Goal: Information Seeking & Learning: Learn about a topic

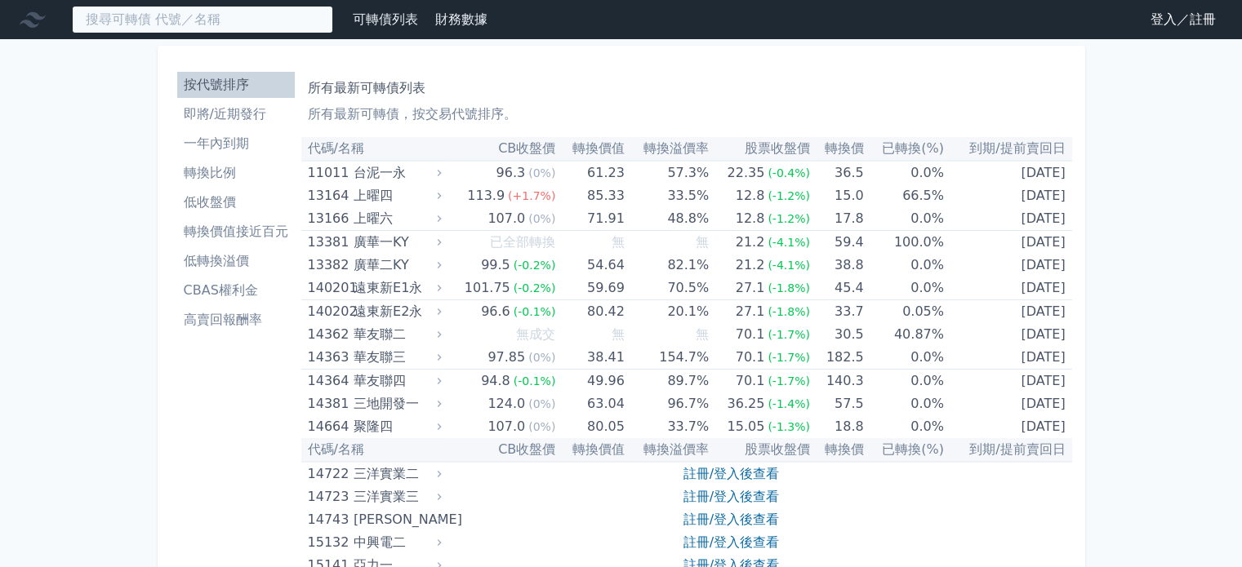
paste input "科嶠"
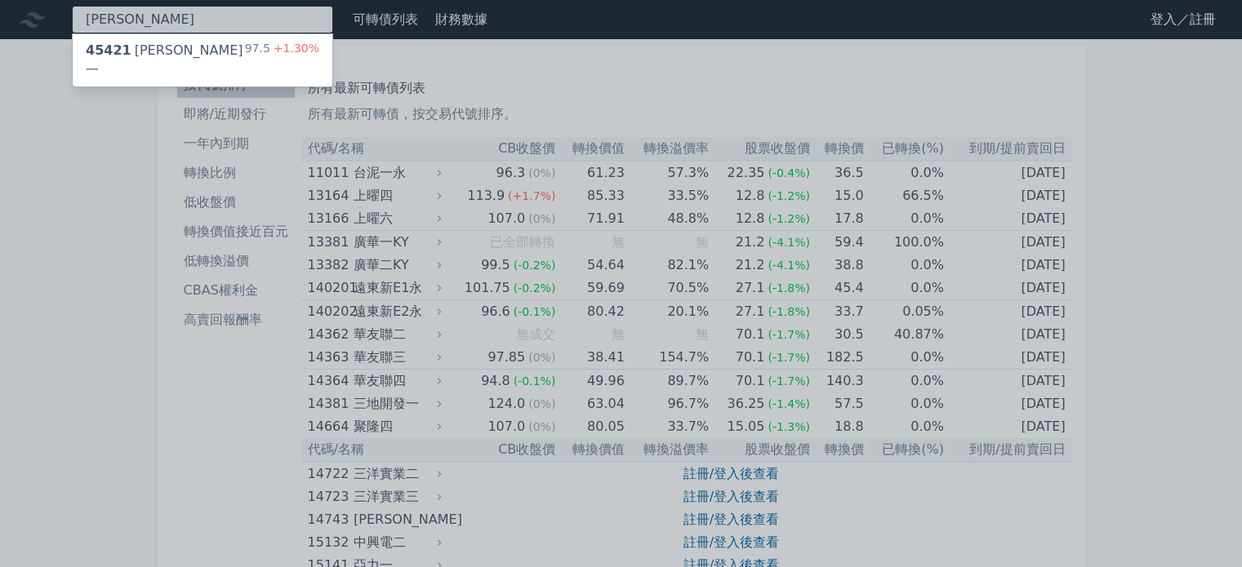
type input "科嶠"
click at [147, 44] on div "45421 科嶠一" at bounding box center [165, 60] width 159 height 39
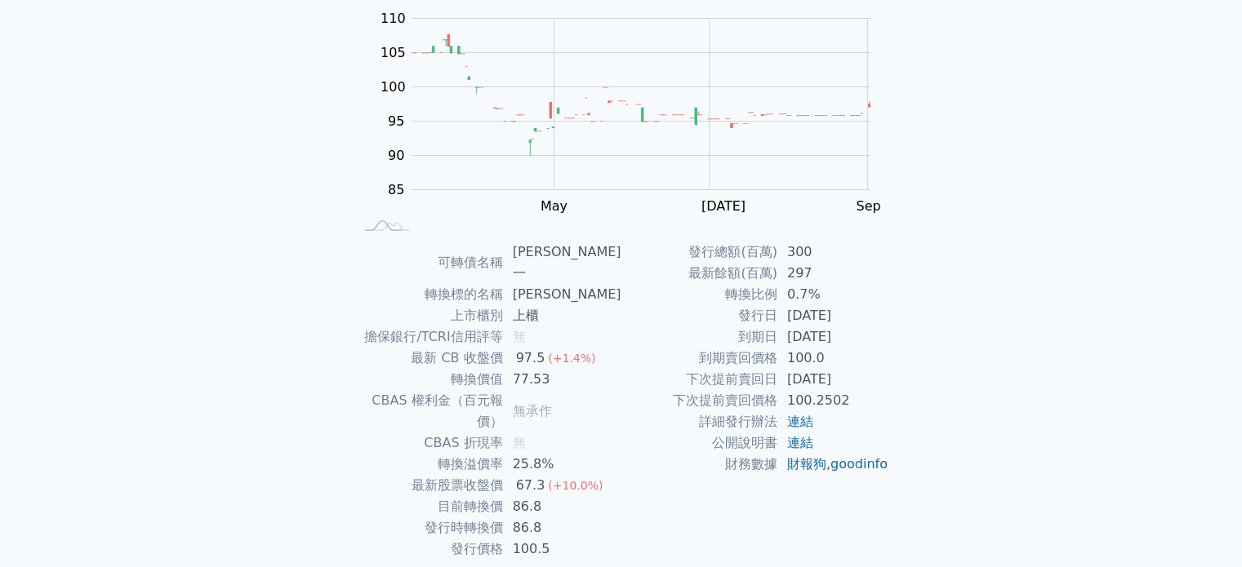
scroll to position [189, 0]
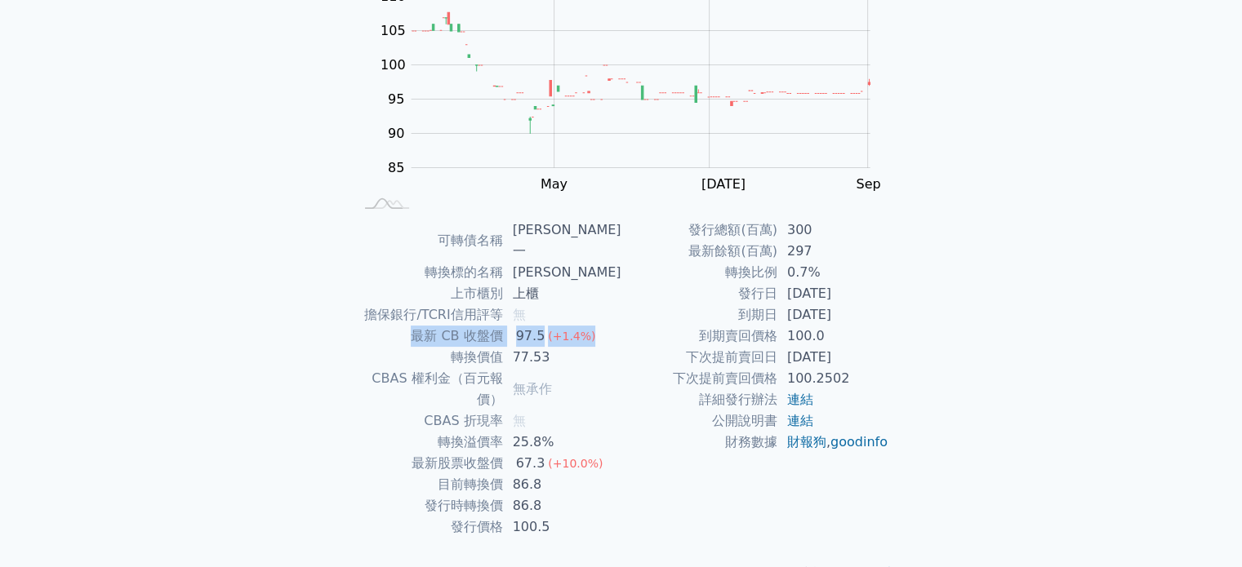
drag, startPoint x: 611, startPoint y: 313, endPoint x: 380, endPoint y: 322, distance: 232.0
click at [380, 326] on tr "最新 CB 收盤價 97.5 (+1.4%)" at bounding box center [487, 336] width 268 height 21
click at [579, 347] on td "77.53" at bounding box center [562, 357] width 118 height 21
drag, startPoint x: 562, startPoint y: 341, endPoint x: 361, endPoint y: 312, distance: 203.8
click at [361, 312] on tbody "可轉債名稱 科嶠一 轉換標的名稱 科嶠 上市櫃別 上櫃 擔保銀行/TCRI信用評等 無 最新 CB 收盤價 97.5 (+1.4%) 轉換價值 77.53 C…" at bounding box center [487, 379] width 268 height 318
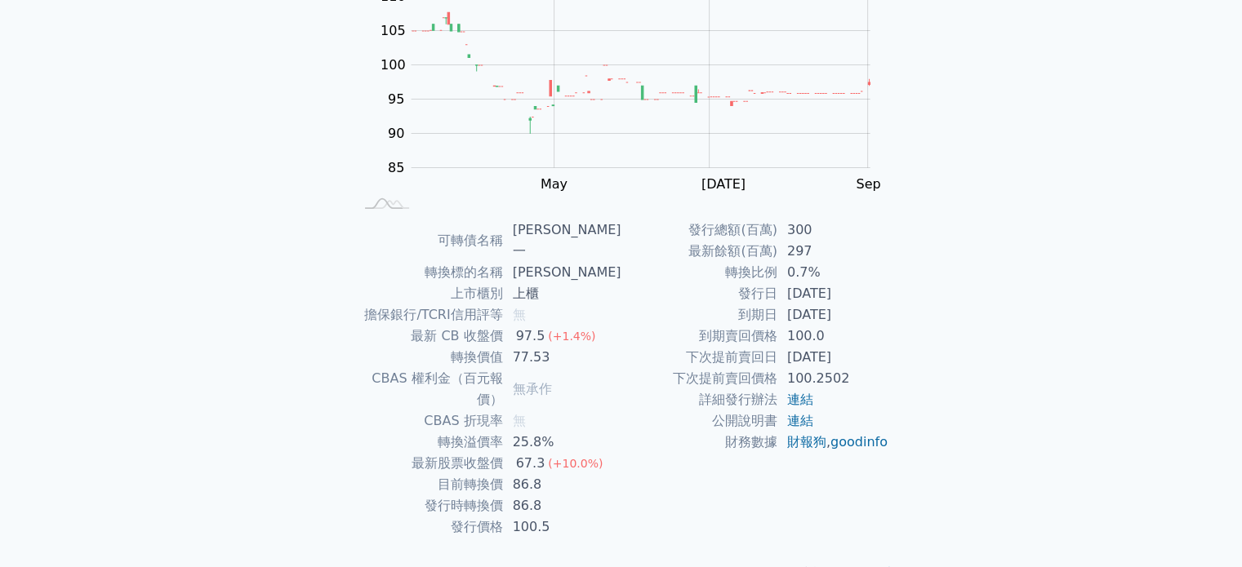
click at [345, 309] on div "可轉債名稱 科嶠一 轉換標的名稱 科嶠 上市櫃別 上櫃 擔保銀行/TCRI信用評等 無 最新 CB 收盤價 97.5 (+1.4%) 轉換價值 77.53 C…" at bounding box center [621, 379] width 575 height 318
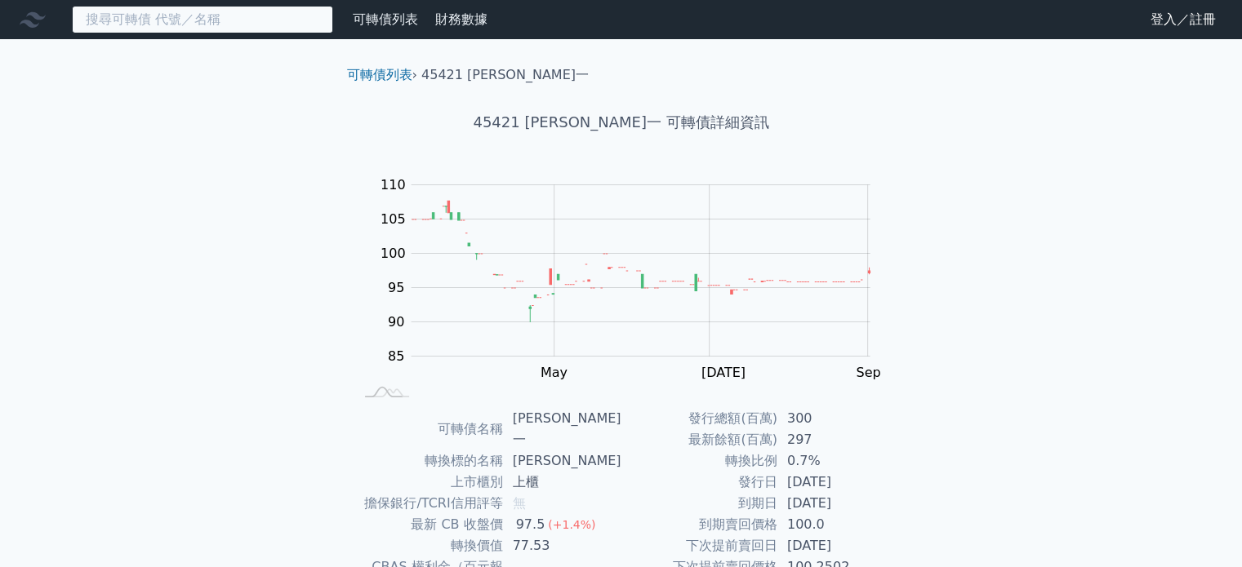
click at [164, 22] on input at bounding box center [202, 20] width 261 height 28
paste input "元翎"
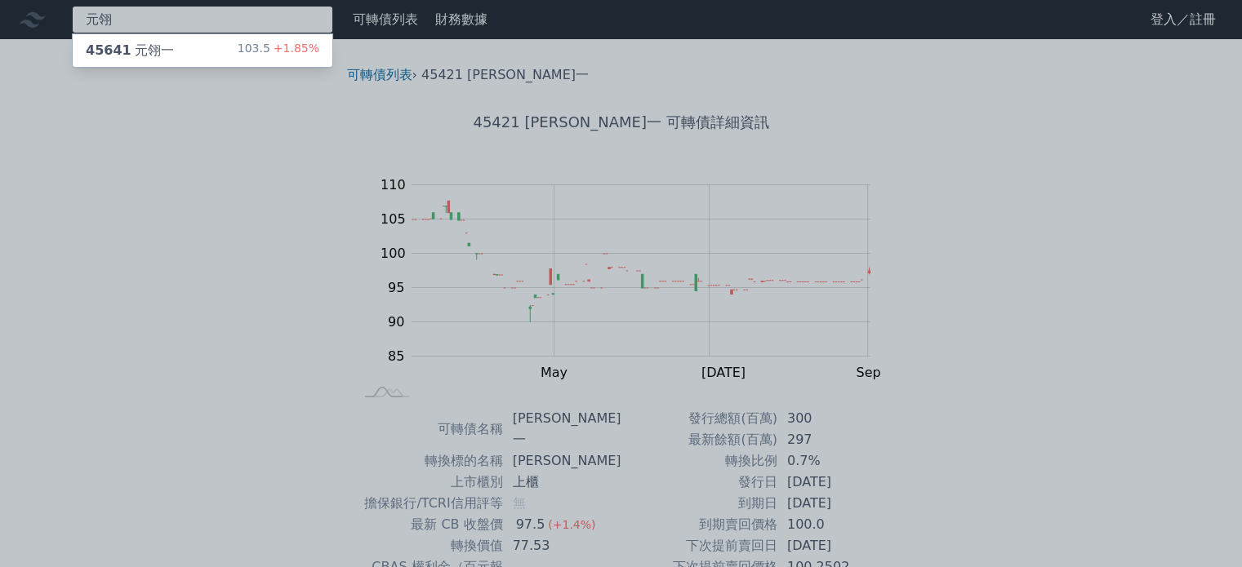
type input "元翎"
click at [160, 45] on div "45641 元翎一" at bounding box center [130, 51] width 88 height 20
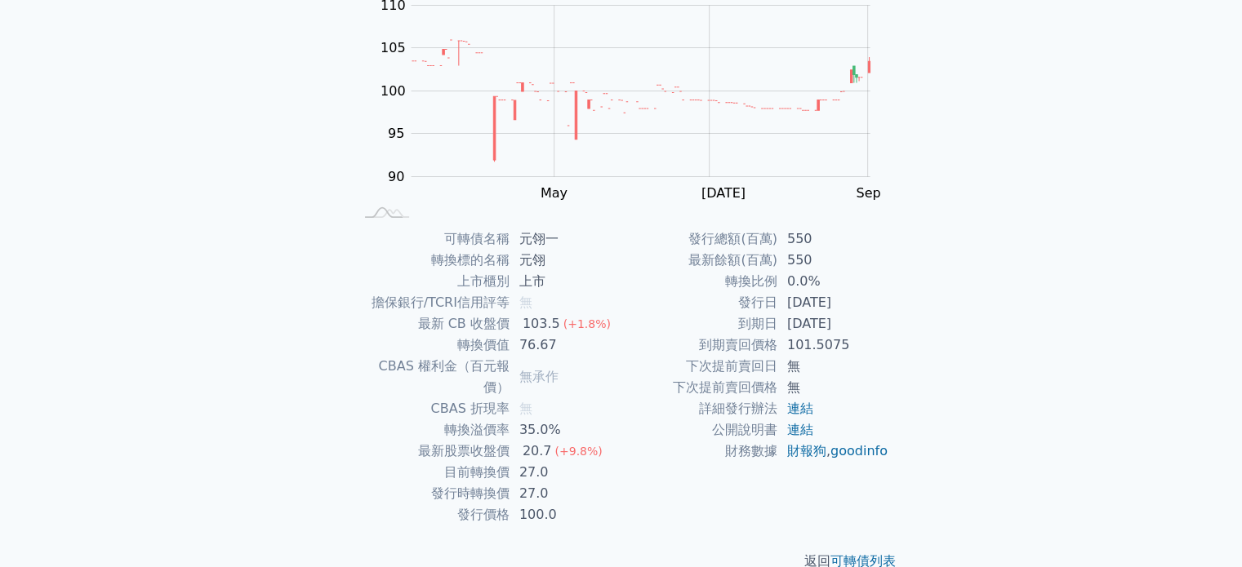
scroll to position [189, 0]
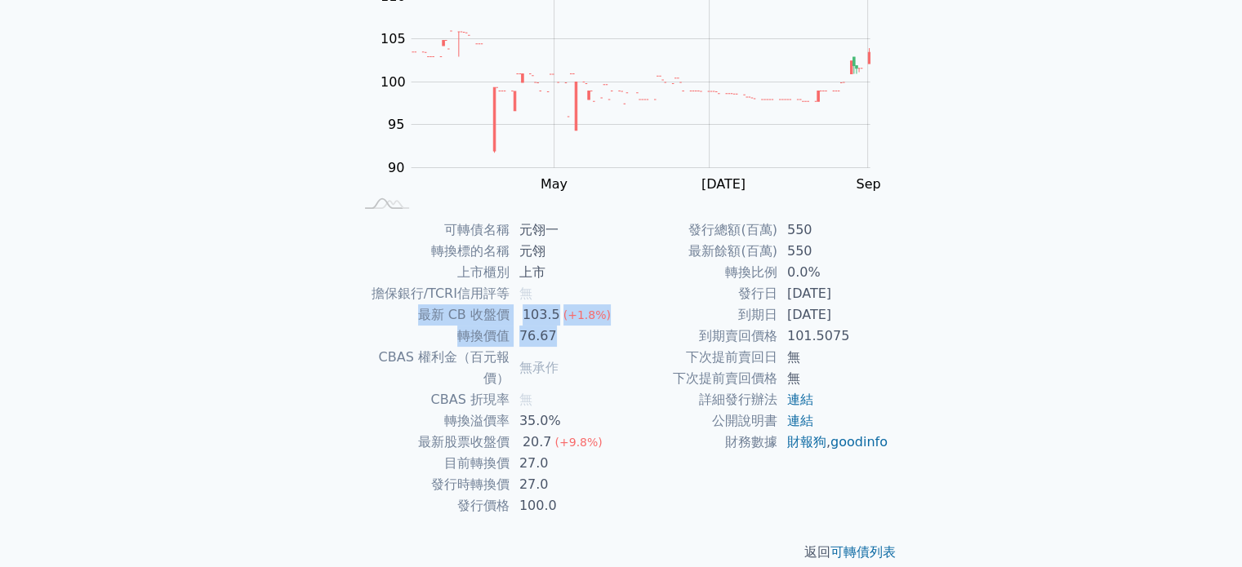
drag, startPoint x: 540, startPoint y: 327, endPoint x: 376, endPoint y: 314, distance: 164.6
click at [376, 314] on tbody "可轉債名稱 元翎一 轉換標的名稱 元翎 上市櫃別 上市 擔保銀行/TCRI信用評等 無 最新 CB 收盤價 103.5 (+1.8%) 轉換價值 76.67 …" at bounding box center [487, 368] width 268 height 297
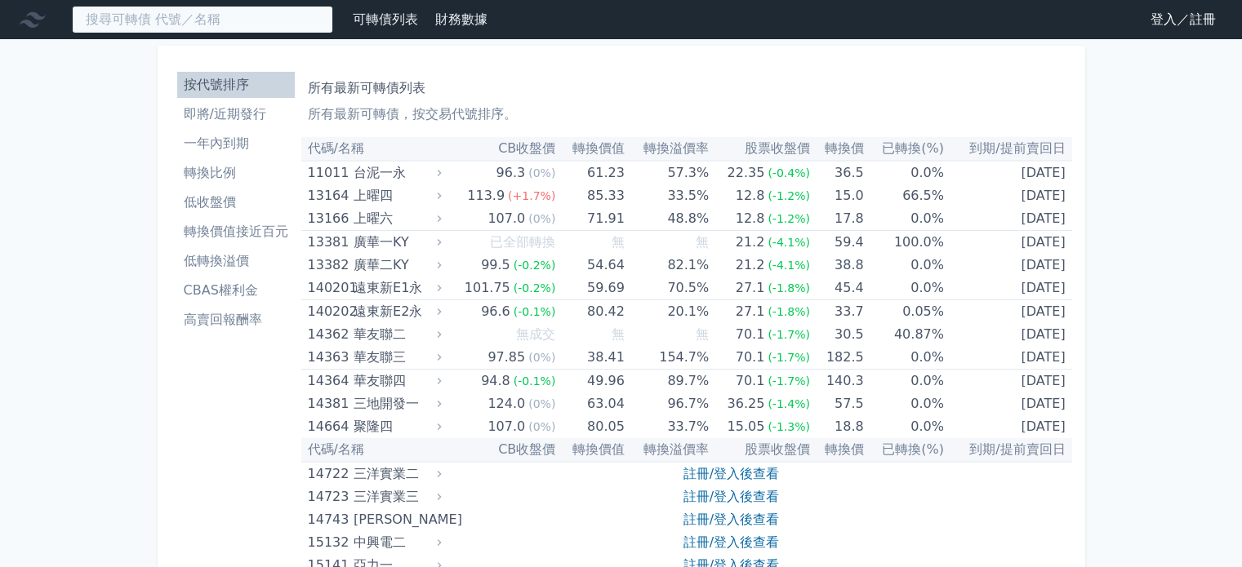
click at [127, 19] on input at bounding box center [202, 20] width 261 height 28
paste input "氣立"
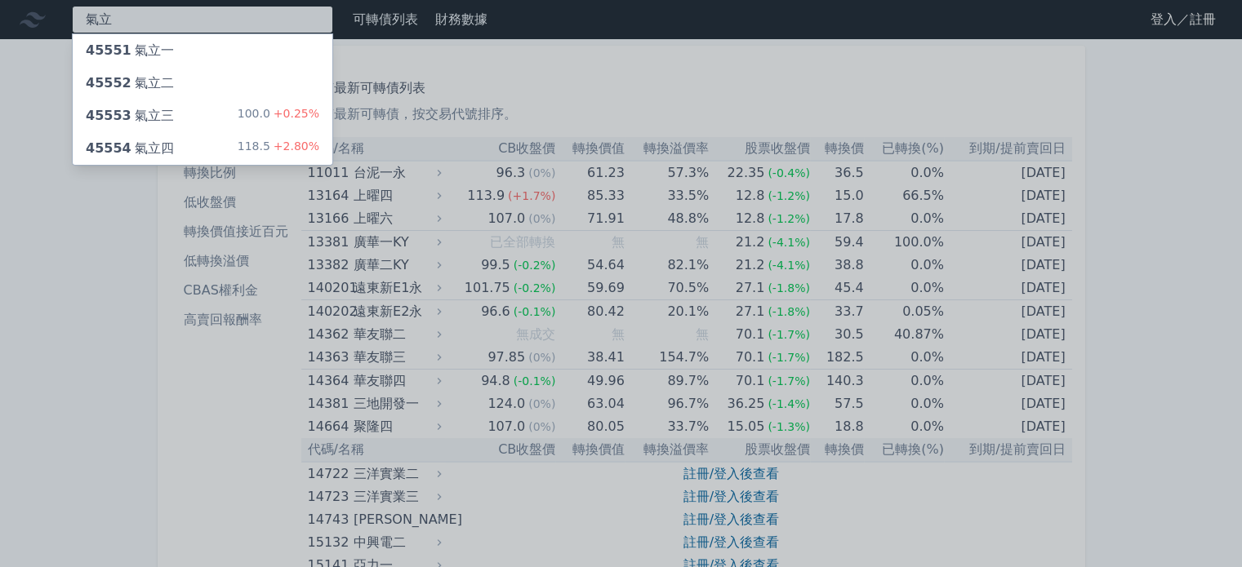
type input "氣立"
click at [120, 148] on span "45554" at bounding box center [109, 148] width 46 height 16
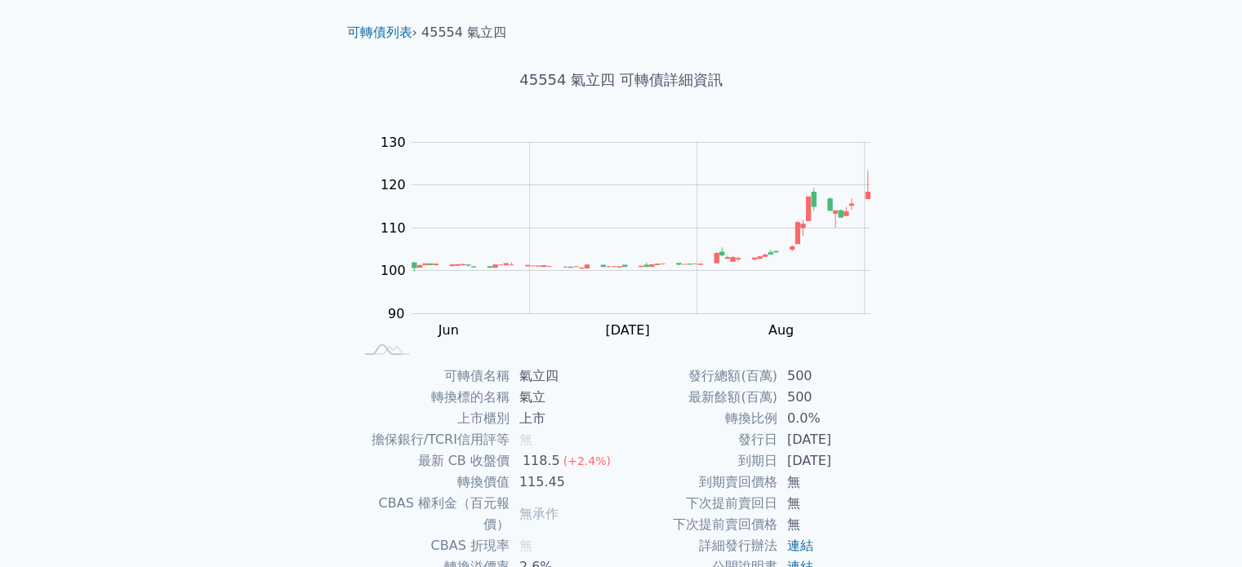
scroll to position [163, 0]
